Goal: Information Seeking & Learning: Learn about a topic

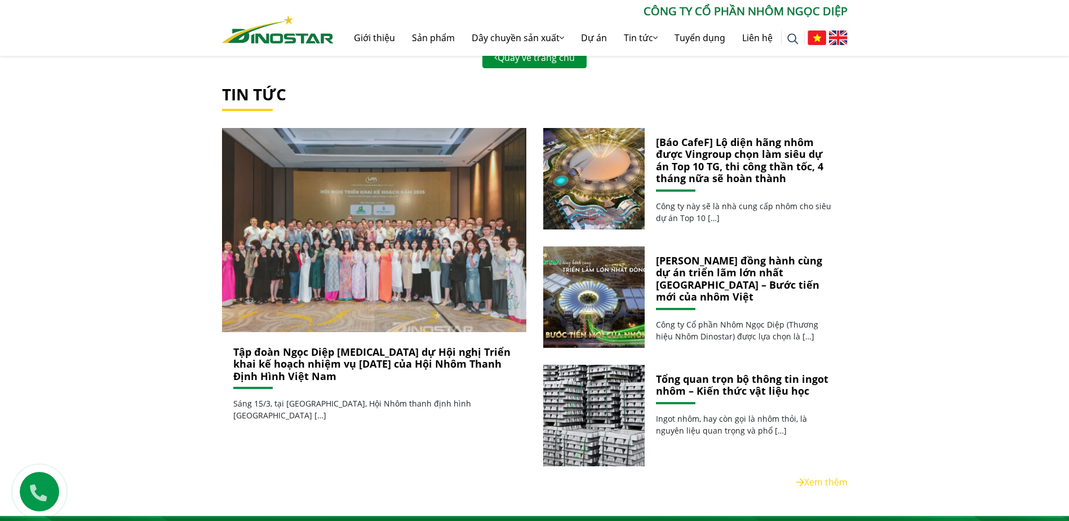
scroll to position [338, 0]
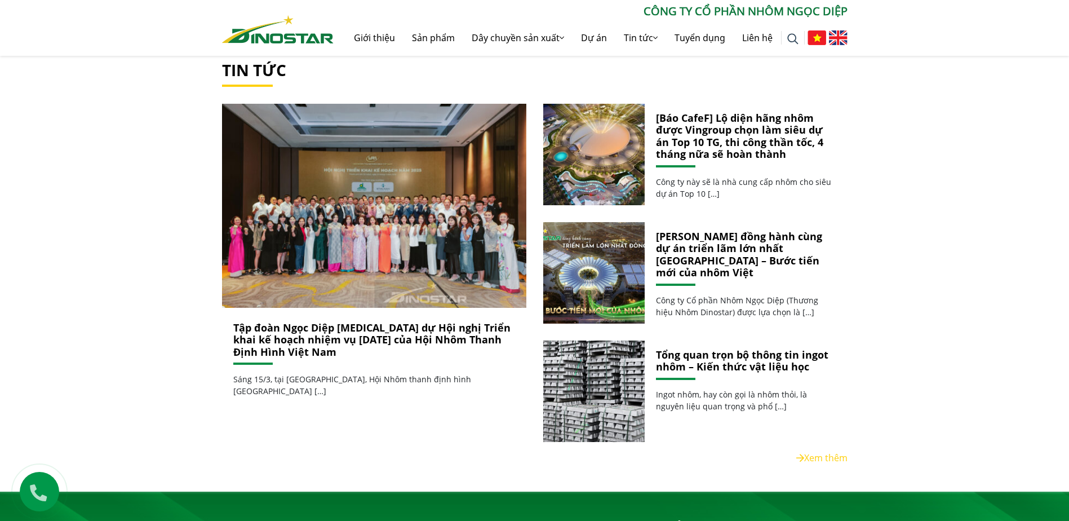
click at [353, 340] on link "Tập đoàn Ngọc Diệp [MEDICAL_DATA] dự Hội nghị Triển khai kế hoạch nhiệm vụ [DAT…" at bounding box center [371, 340] width 277 height 38
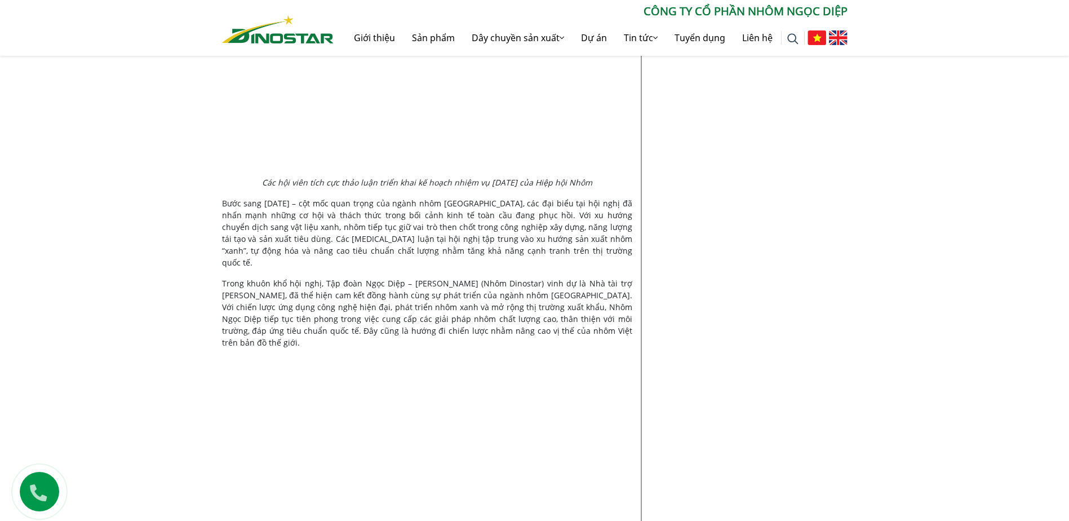
scroll to position [1071, 0]
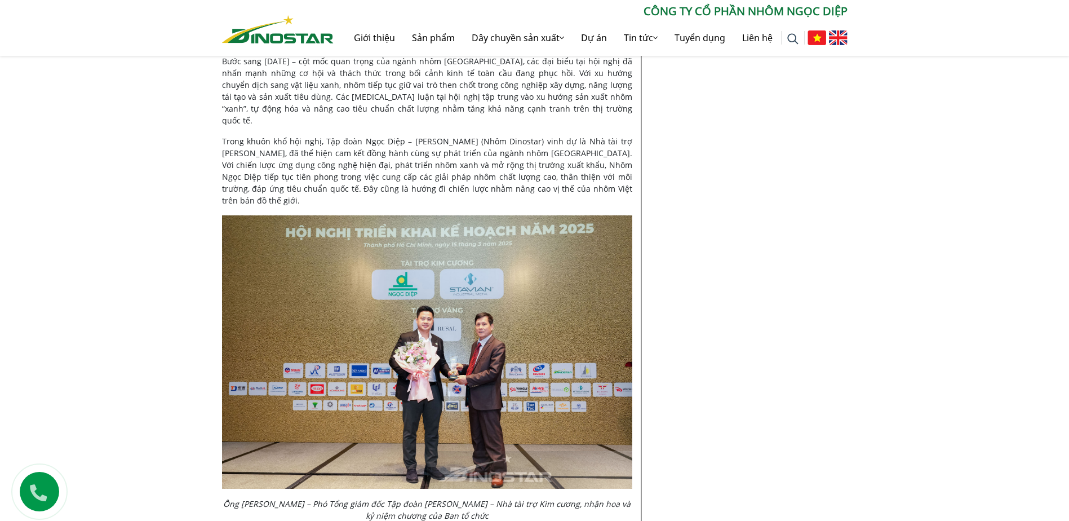
click at [953, 365] on div "Tin tức Công ty | [DATE] Tập đoàn Ngọc Diệp [MEDICAL_DATA] dự Hội nghị Triển kh…" at bounding box center [534, 71] width 1069 height 1801
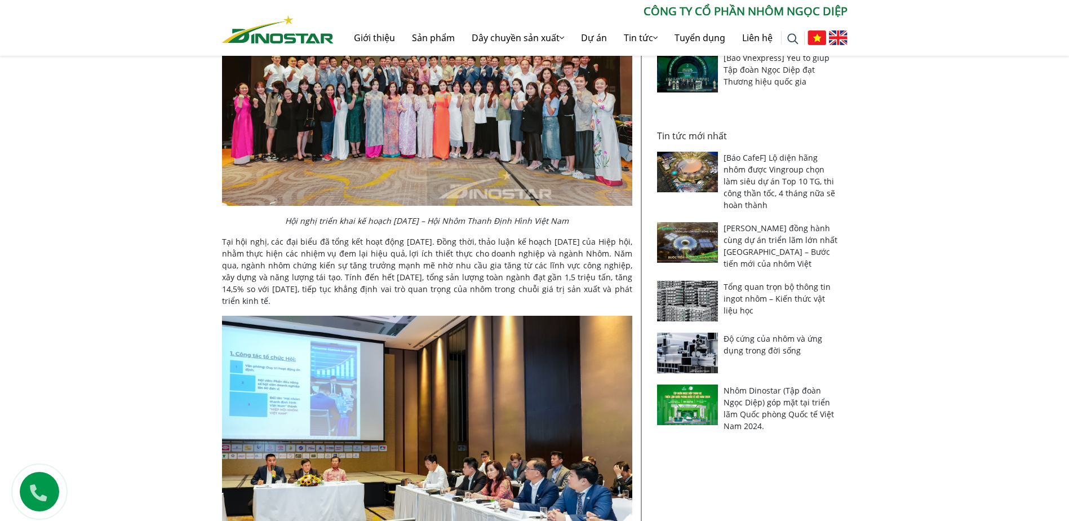
scroll to position [338, 0]
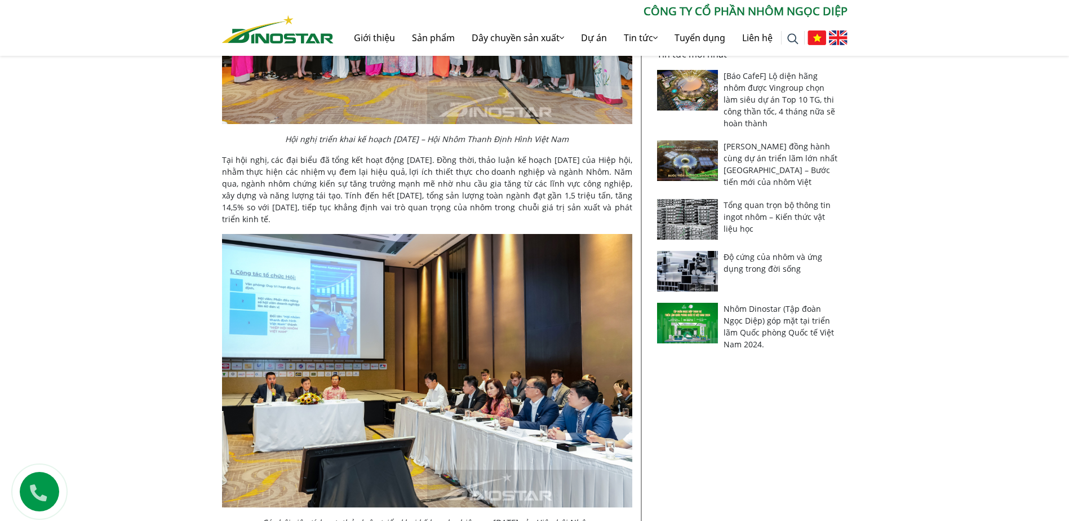
scroll to position [676, 0]
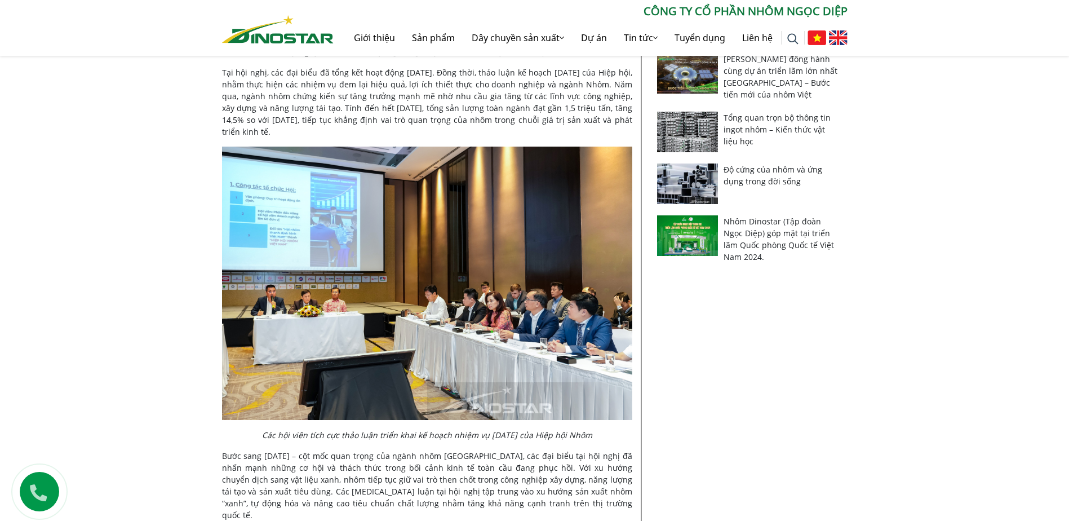
click at [980, 396] on div "Tin tức Công ty | [DATE] Tập đoàn Ngọc Diệp [MEDICAL_DATA] dự Hội nghị Triển kh…" at bounding box center [534, 466] width 1069 height 1801
